Goal: Task Accomplishment & Management: Manage account settings

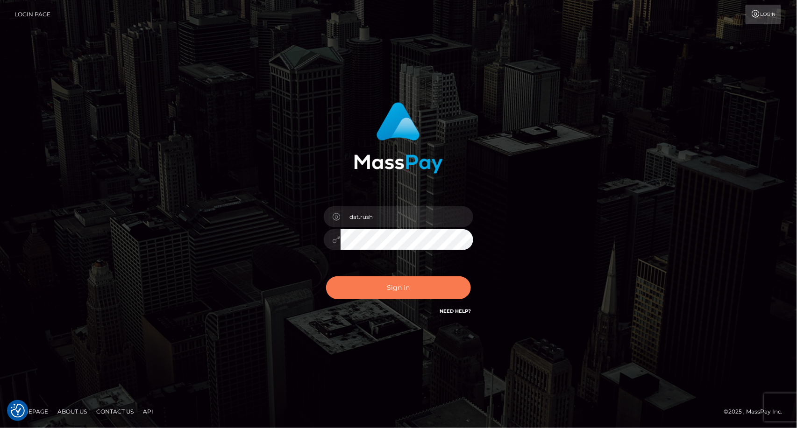
click at [370, 292] on button "Sign in" at bounding box center [398, 288] width 145 height 23
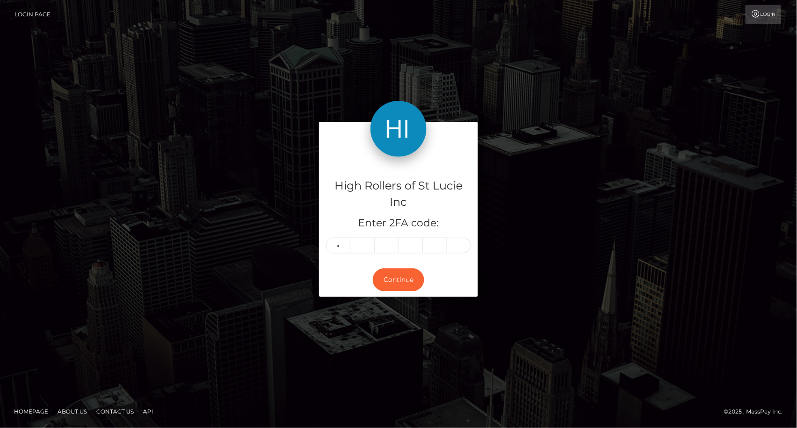
type input "2"
type input "0"
type input "3"
type input "5"
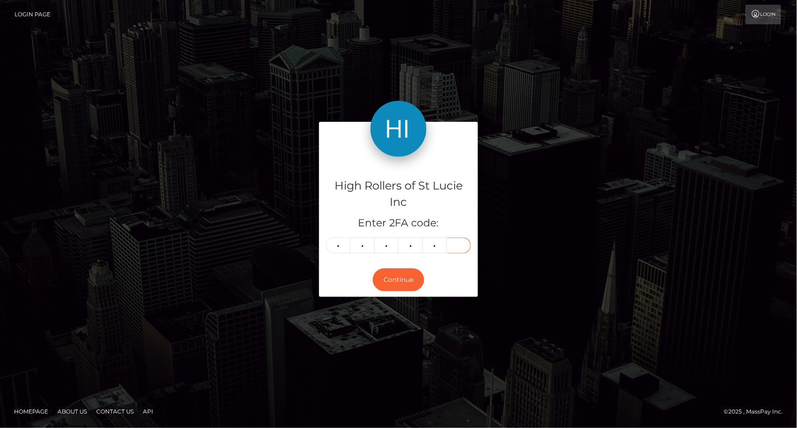
type input "9"
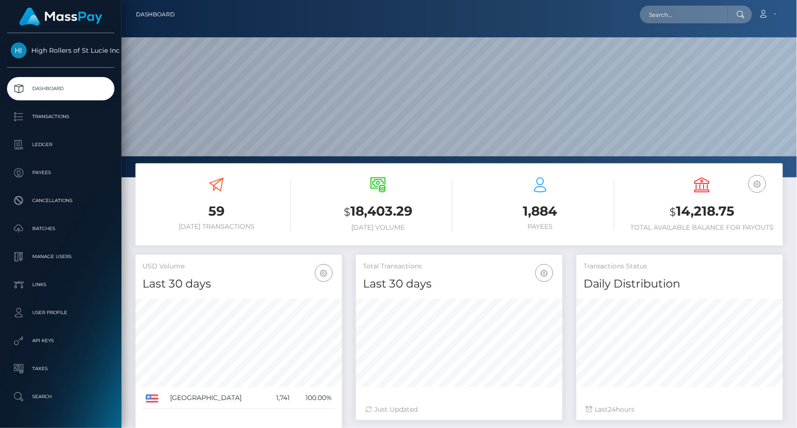
scroll to position [165, 206]
click at [668, 33] on div at bounding box center [459, 89] width 676 height 178
